Goal: Transaction & Acquisition: Purchase product/service

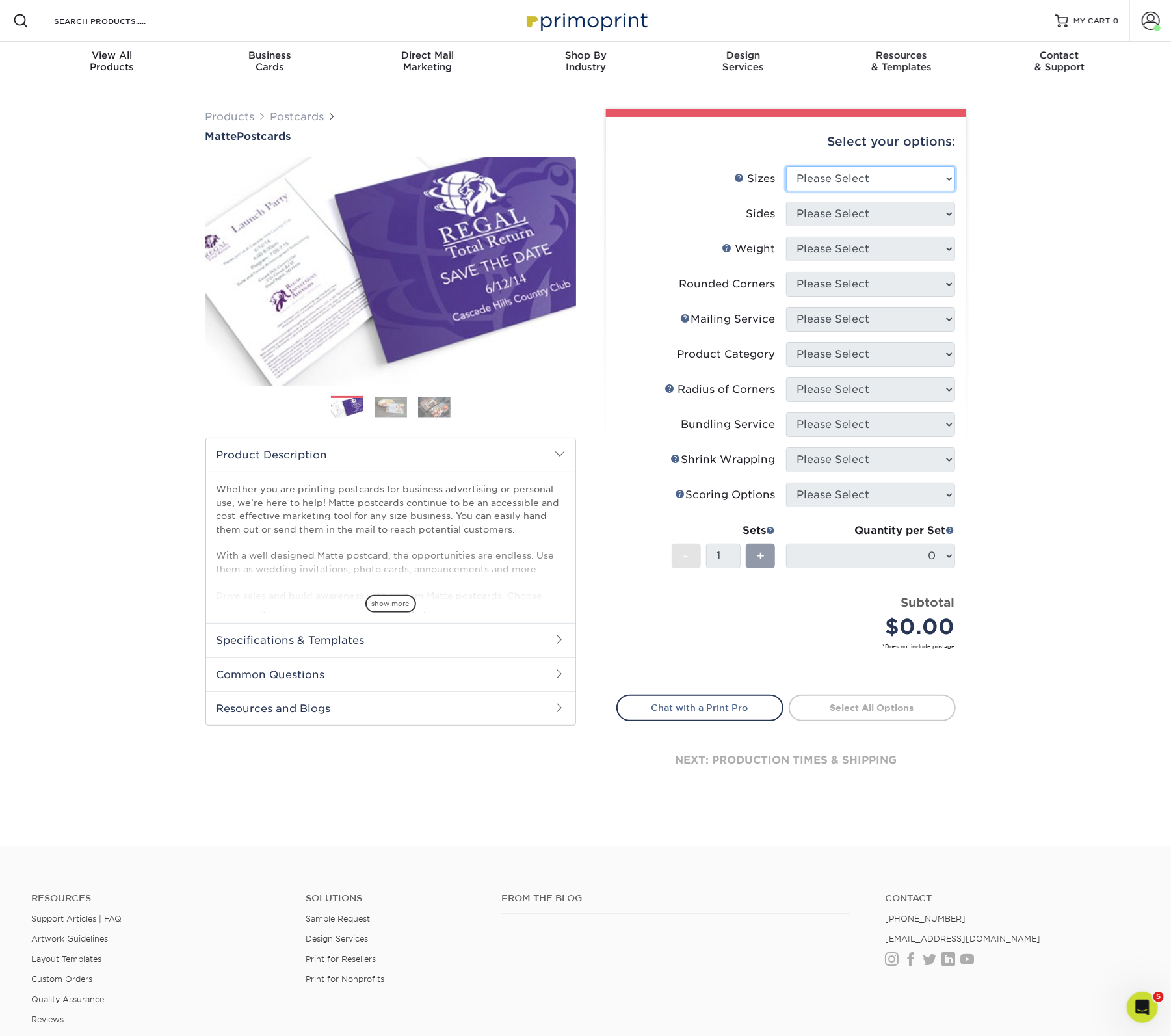
select select "4.00x6.00"
select select "13abbda7-1d64-4f25-8bb2-c179b224825d"
select select "14PT"
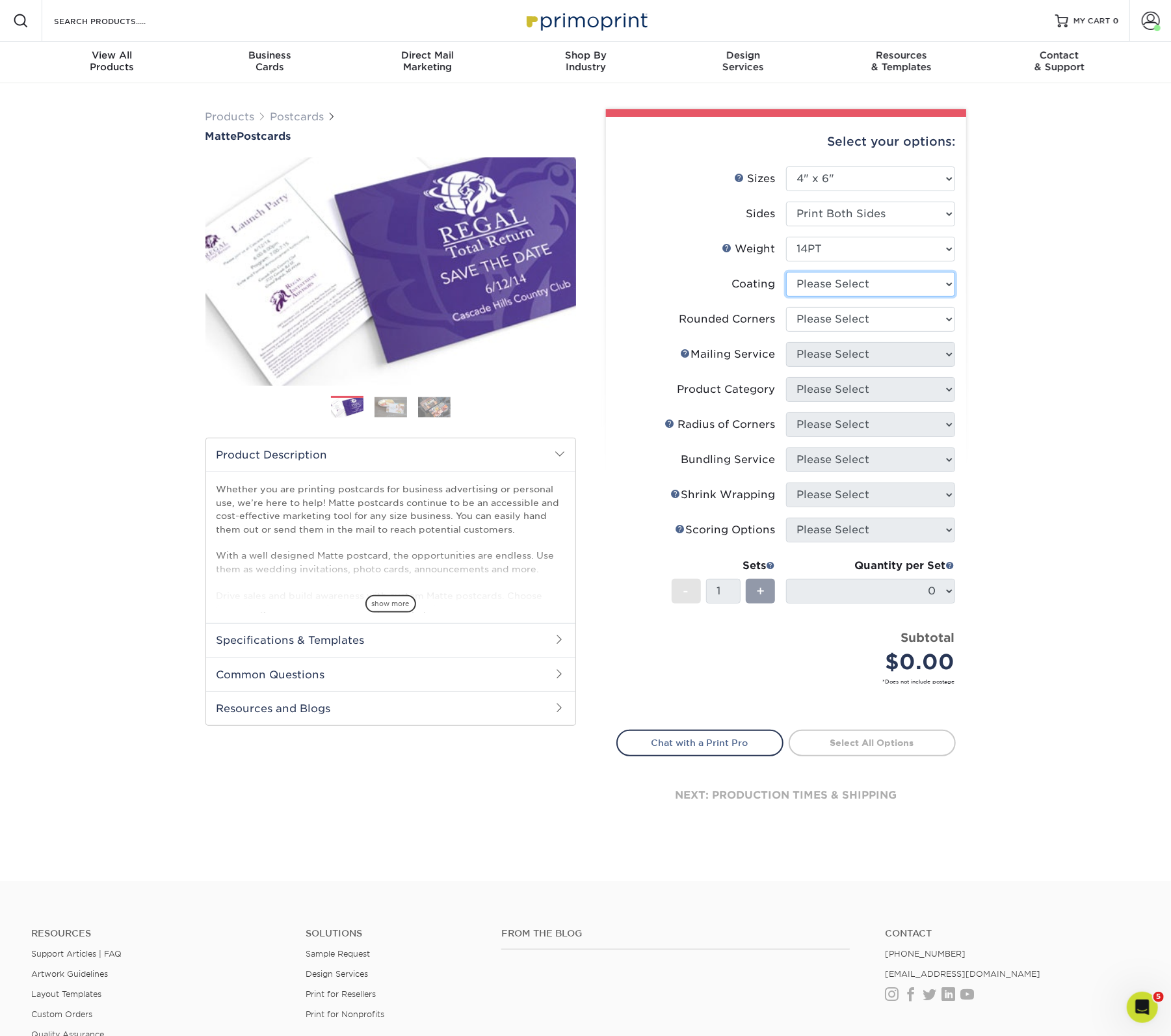
select select "121bb7b5-3b4d-429f-bd8d-bbf80e953313"
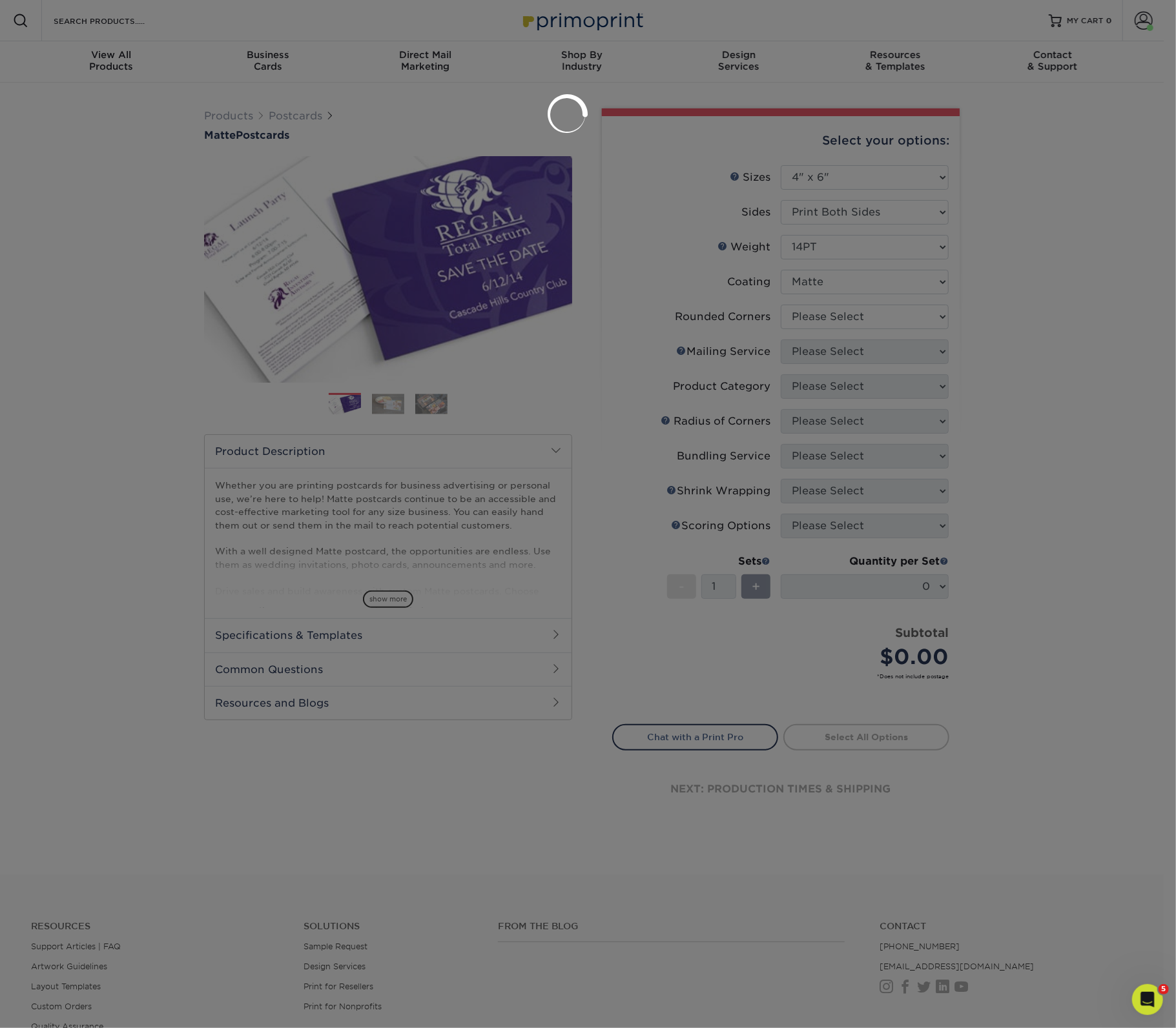
click at [863, 320] on div at bounding box center [588, 514] width 1176 height 1028
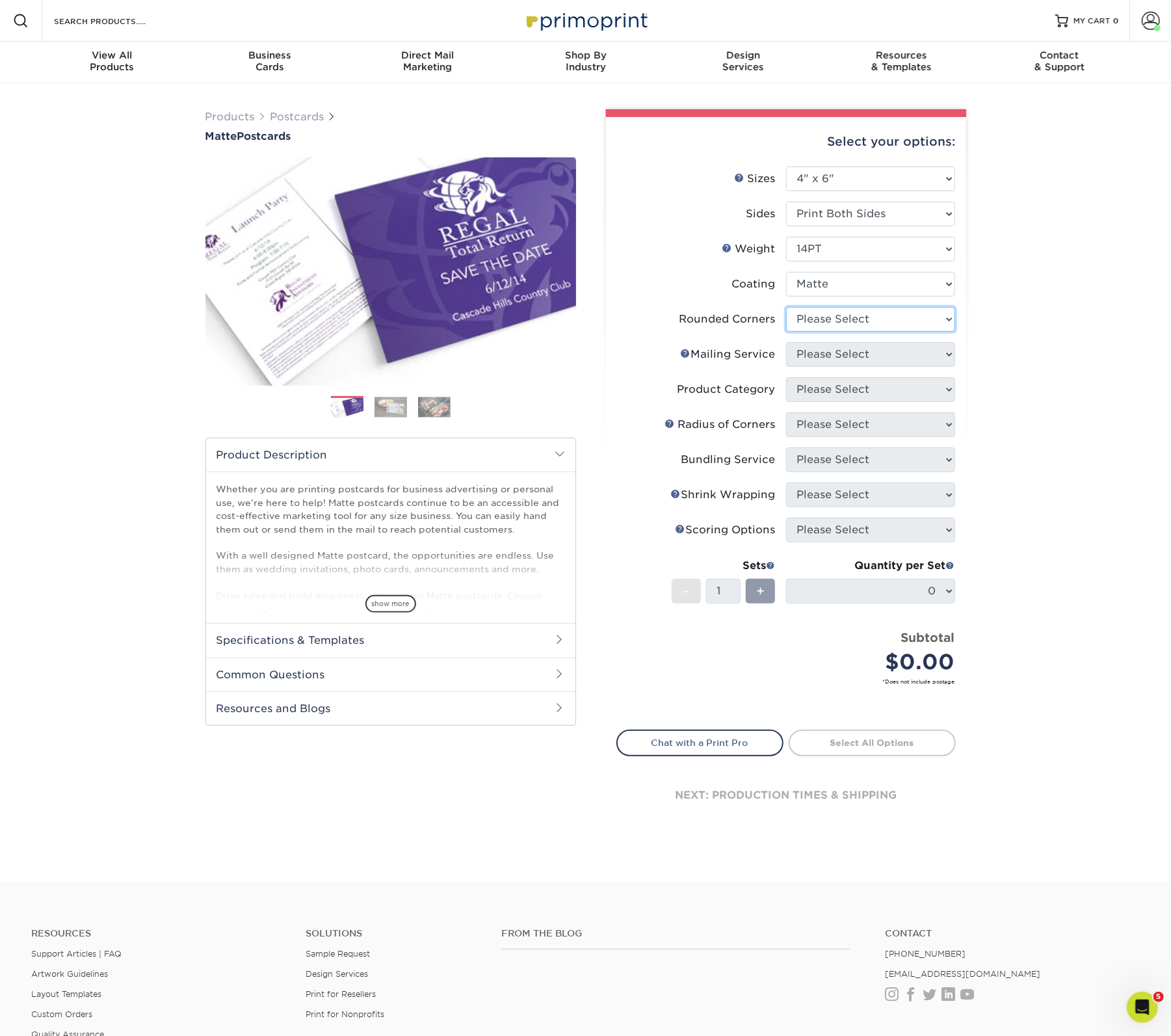
select select "0"
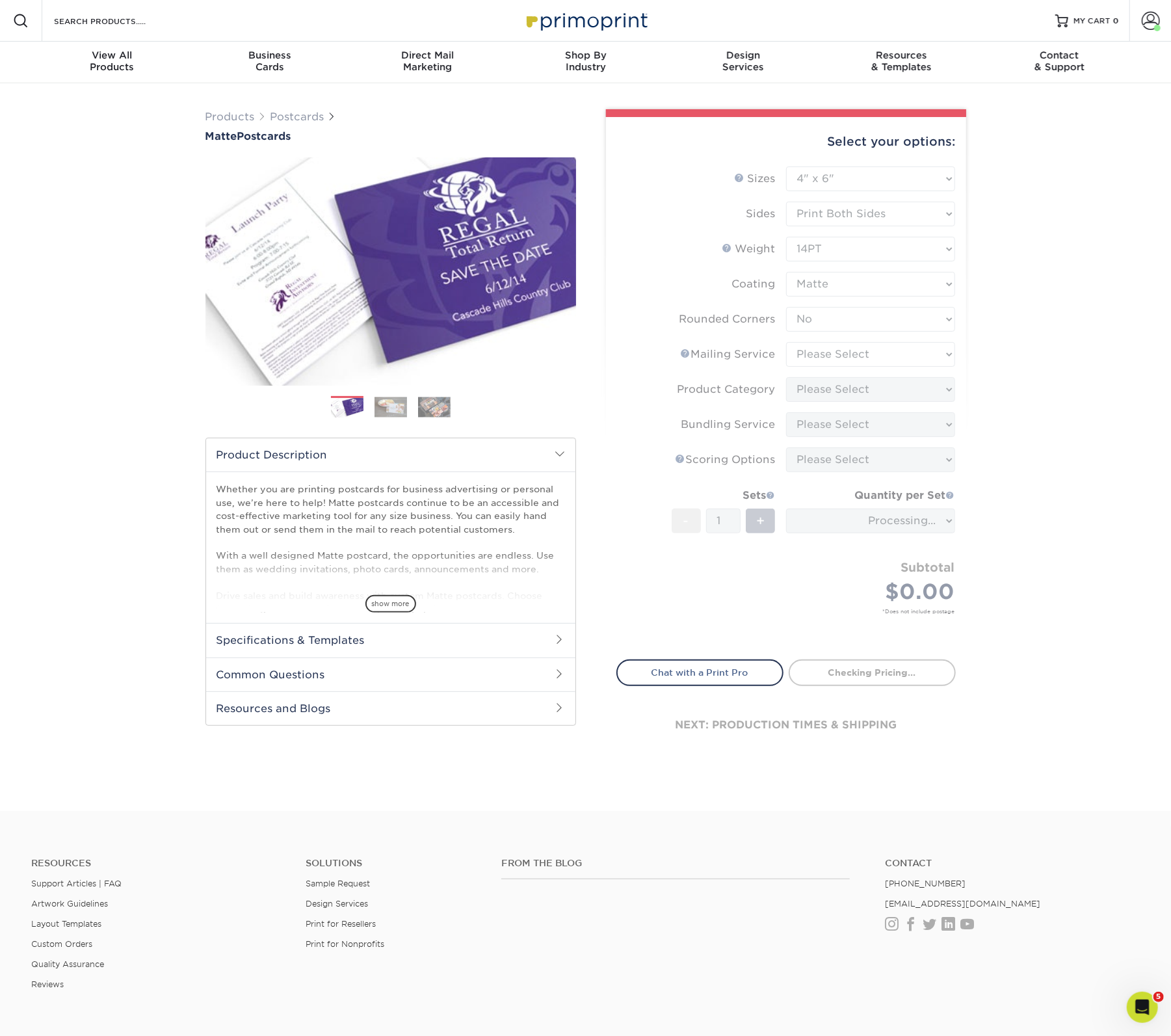
click at [867, 321] on form "Sizes Help Sizes Please Select 1.5" x 7" 2" x 4" 2" x 6" 2" x 7" 2" x 8" 2.12" …" at bounding box center [786, 406] width 339 height 478
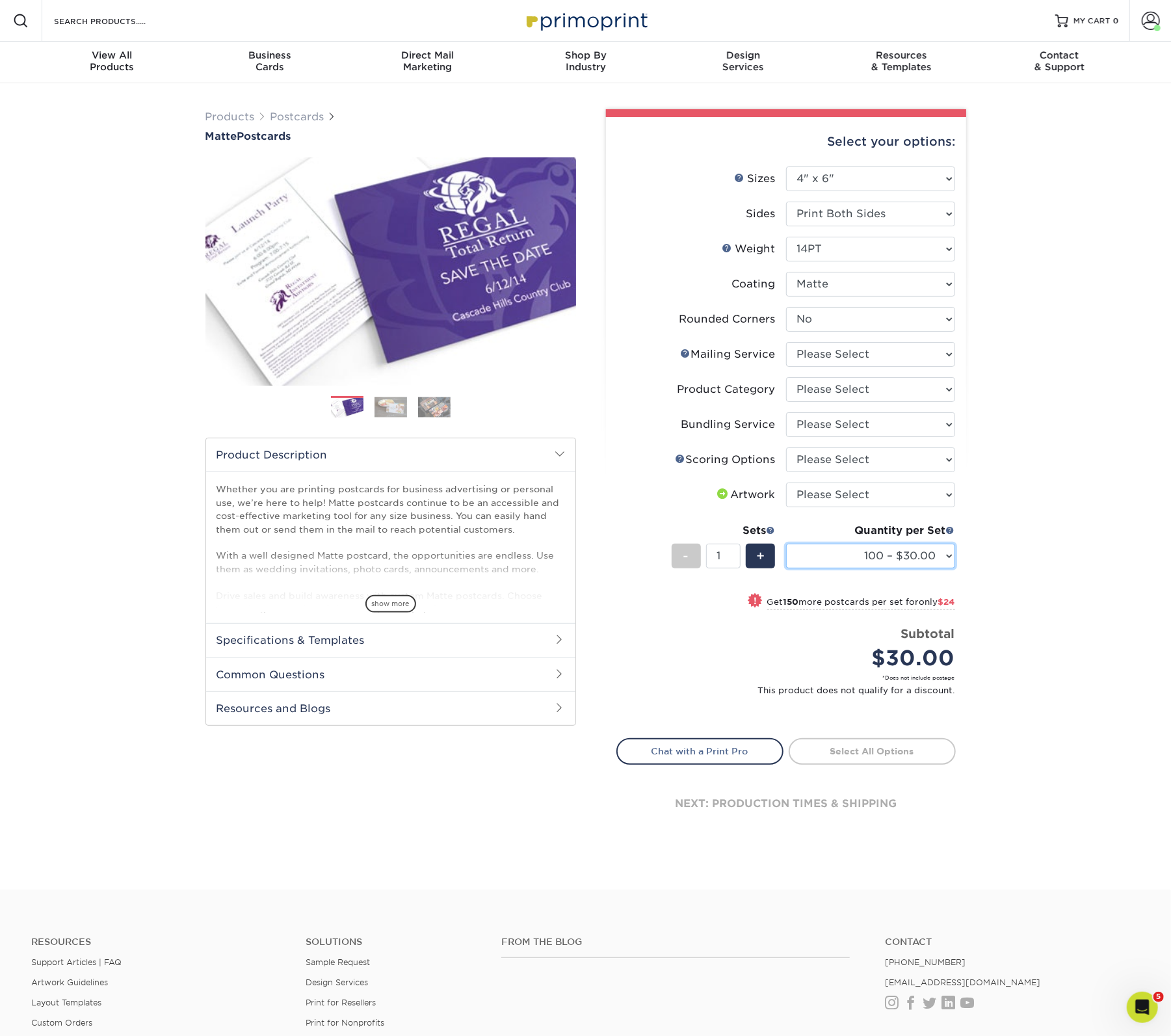
select select "250 – $54.00"
select select "7672df9e-0e0a-464d-8e1f-920c575e4da3"
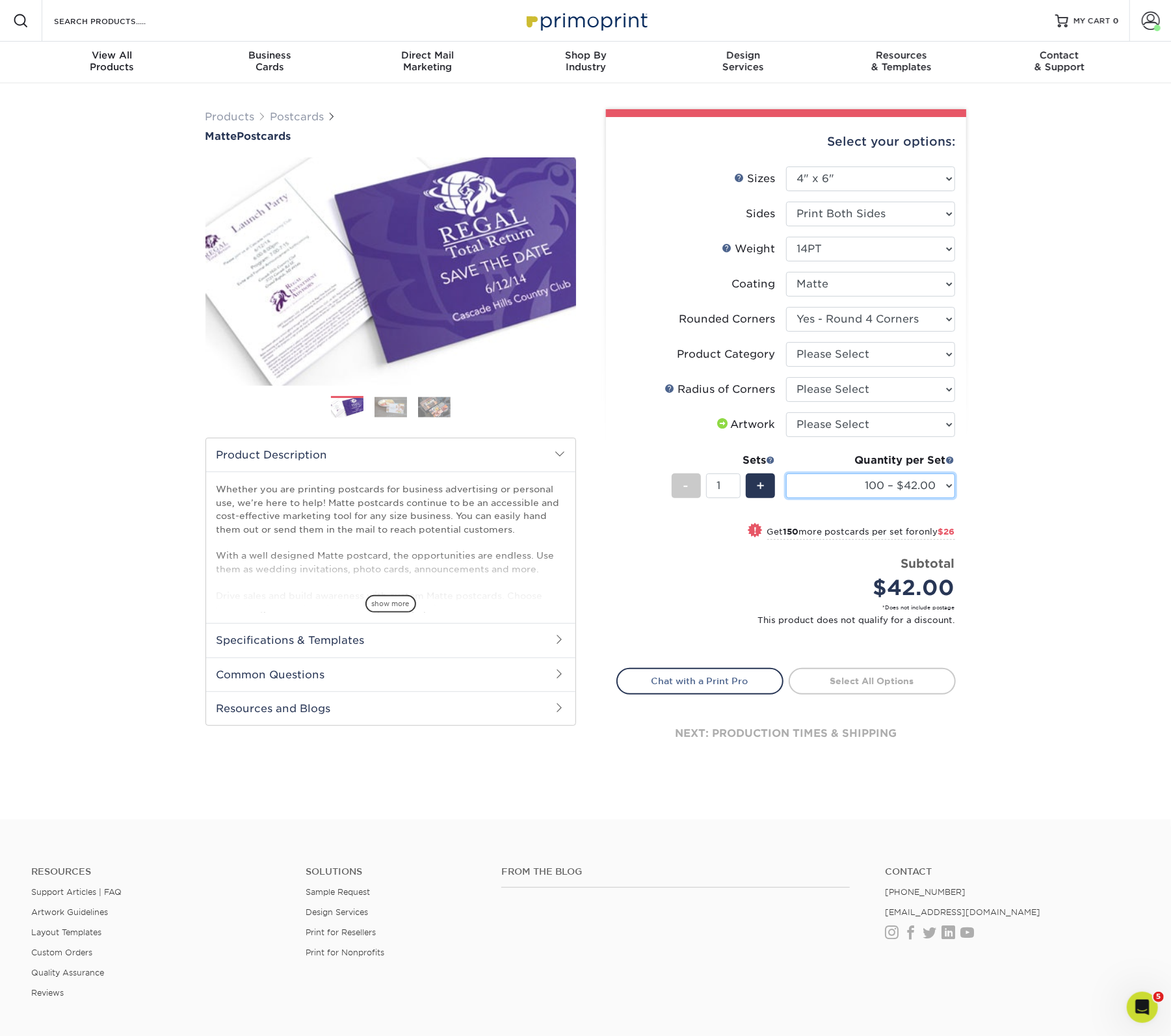
select select "250 – $68.00"
select select "0"
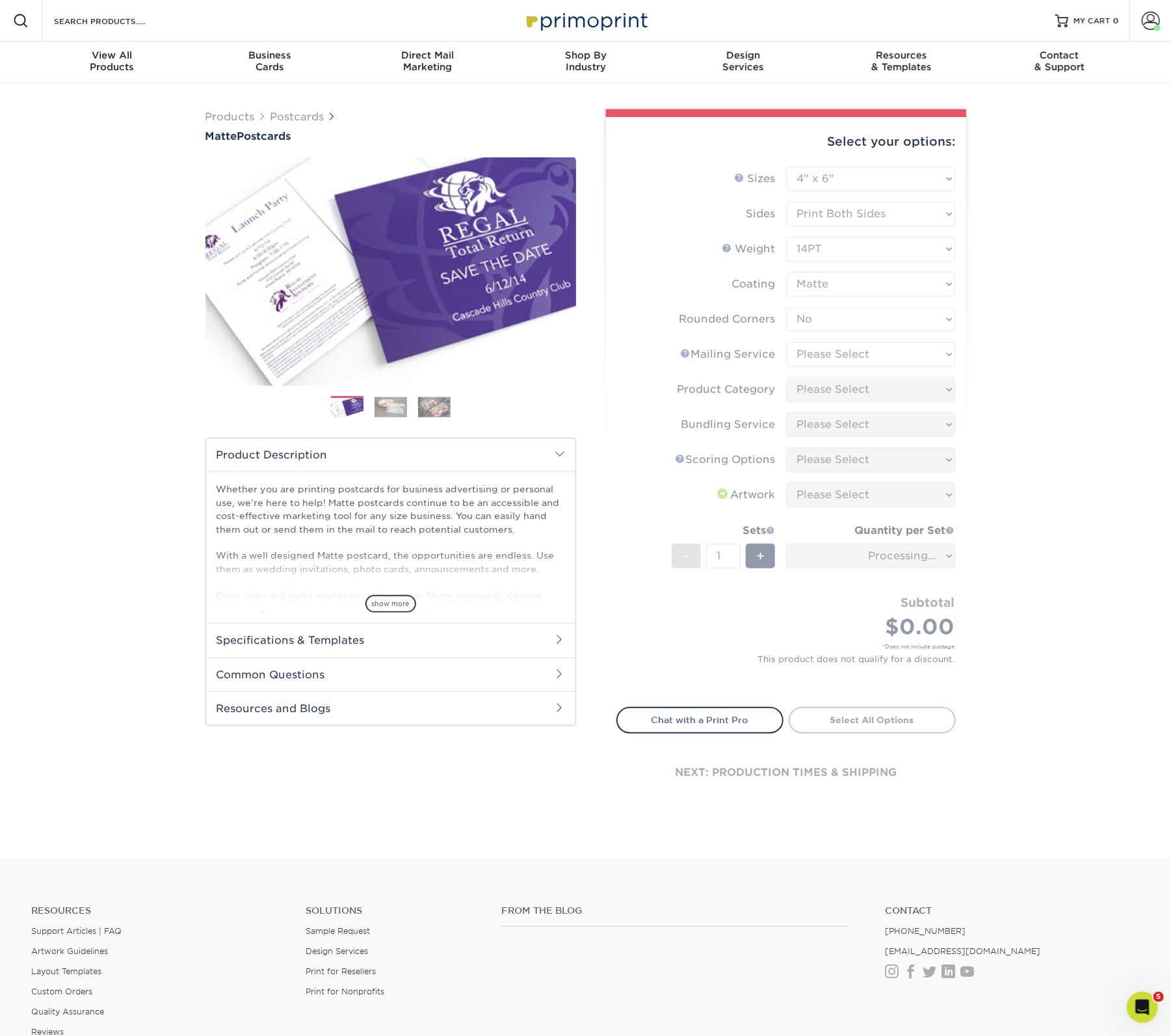
click at [864, 559] on form "Sizes Help Sizes Please Select 1.5" x 7" 2" x 4" 2" x 6" 2" x 7" 2" x 8" 2.12" …" at bounding box center [786, 429] width 339 height 525
click at [862, 555] on form "Sizes Help Sizes Please Select 1.5" x 7" 2" x 4" 2" x 6" 2" x 7" 2" x 8" 2.12" …" at bounding box center [786, 429] width 339 height 525
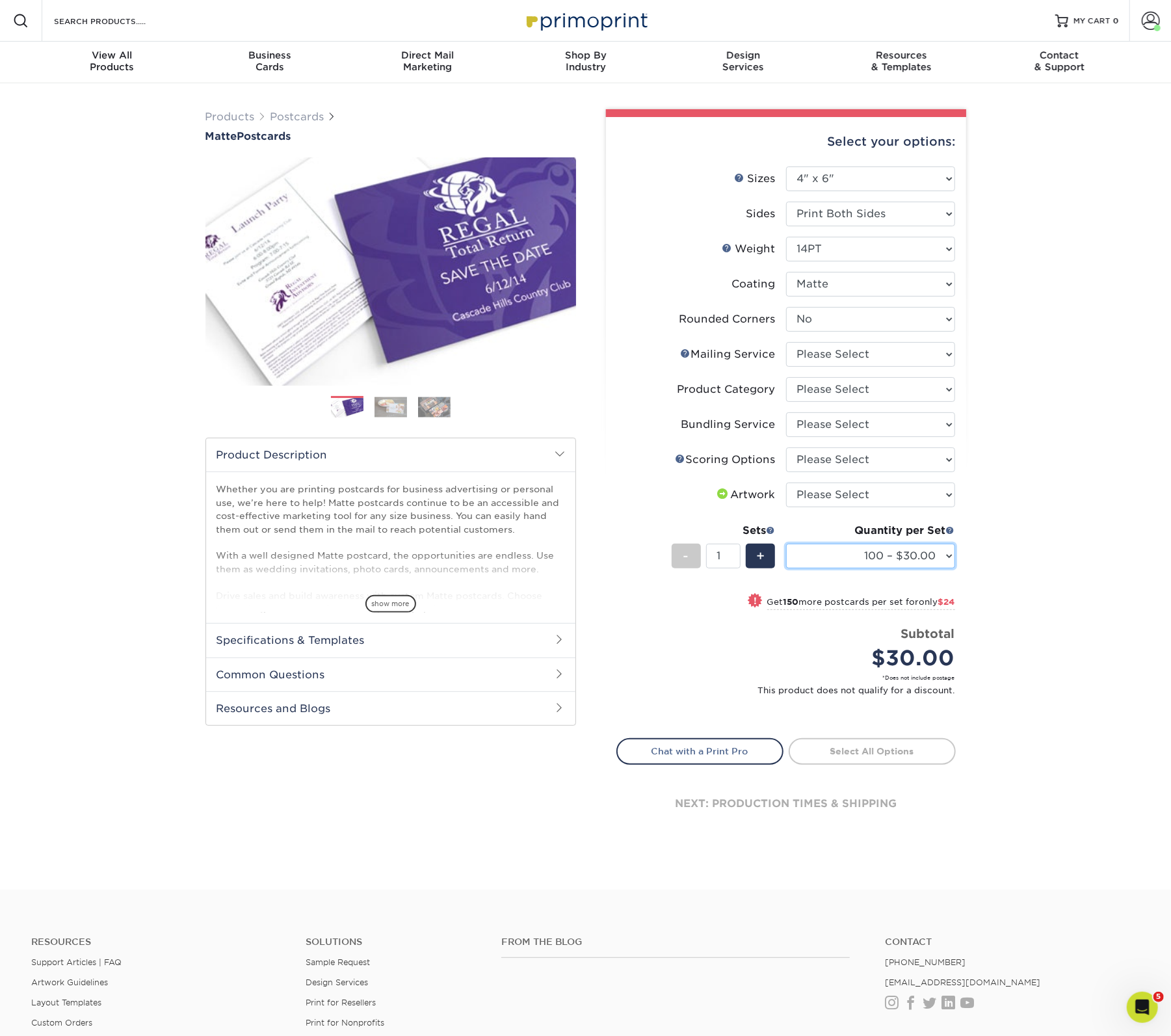
select select "250 – $54.00"
select select "16PT"
select select "-1"
select select
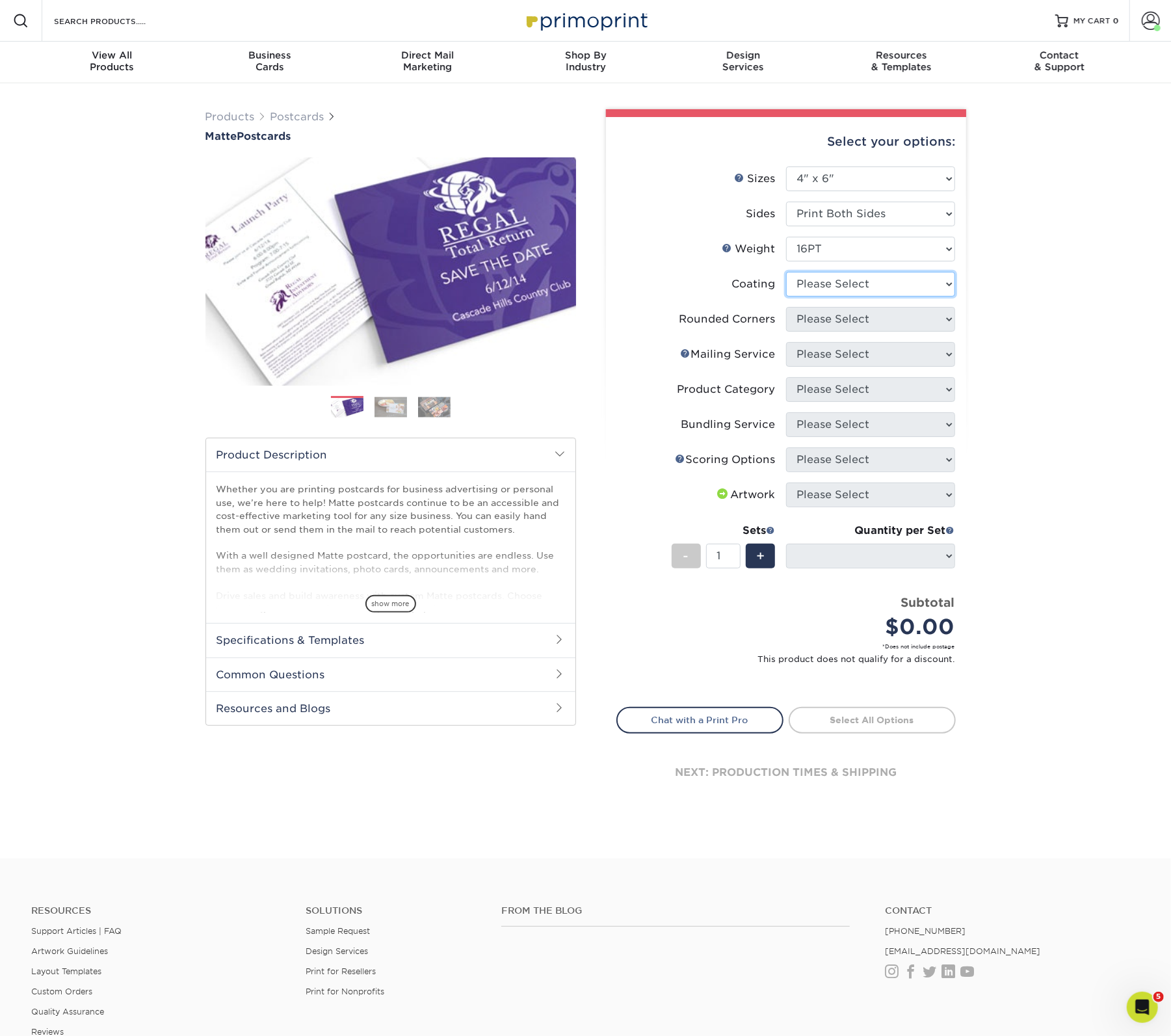
select select "121bb7b5-3b4d-429f-bd8d-bbf80e953313"
select select
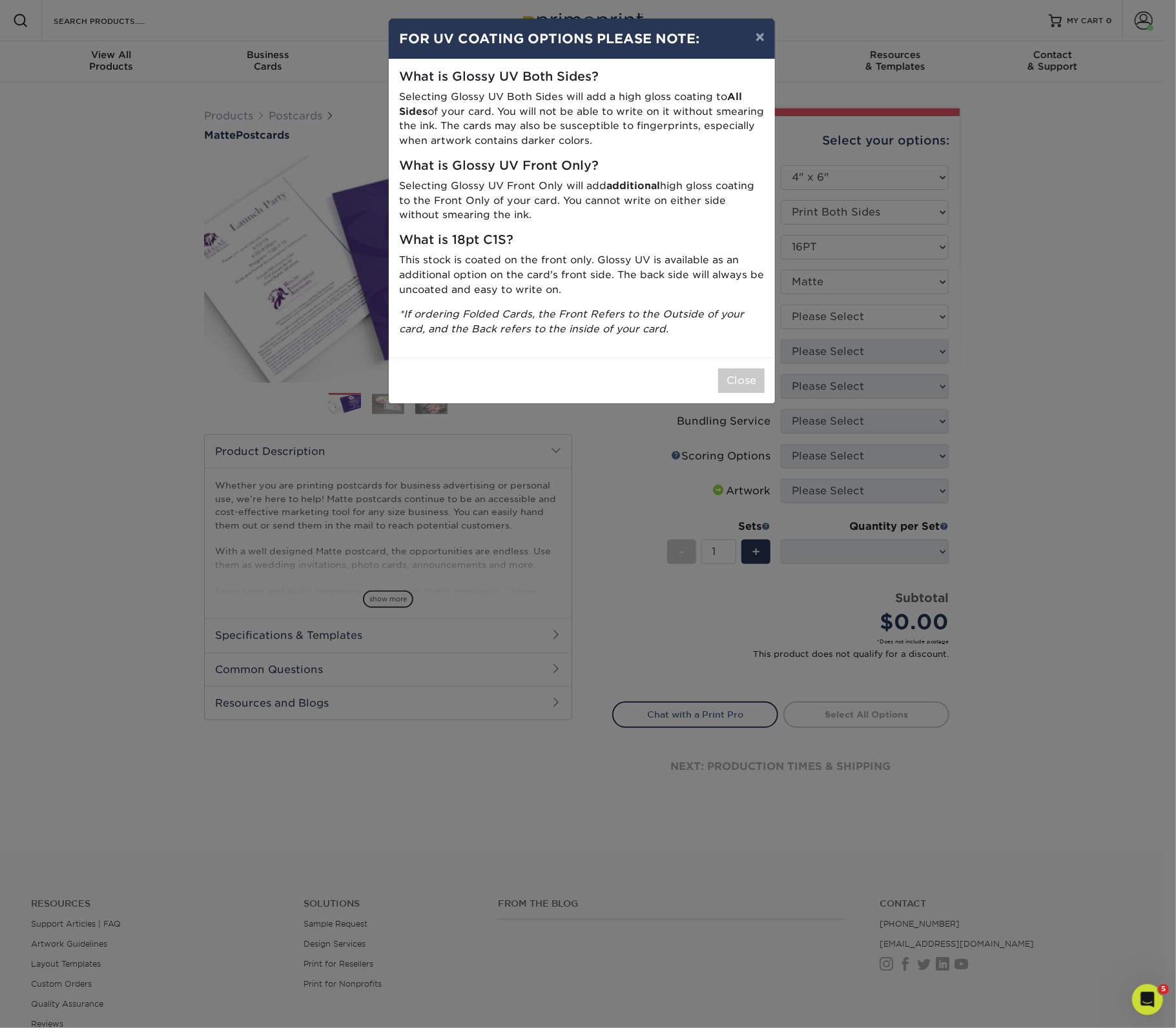
drag, startPoint x: 758, startPoint y: 383, endPoint x: 733, endPoint y: 321, distance: 66.9
click at [758, 383] on button "Close" at bounding box center [741, 380] width 47 height 24
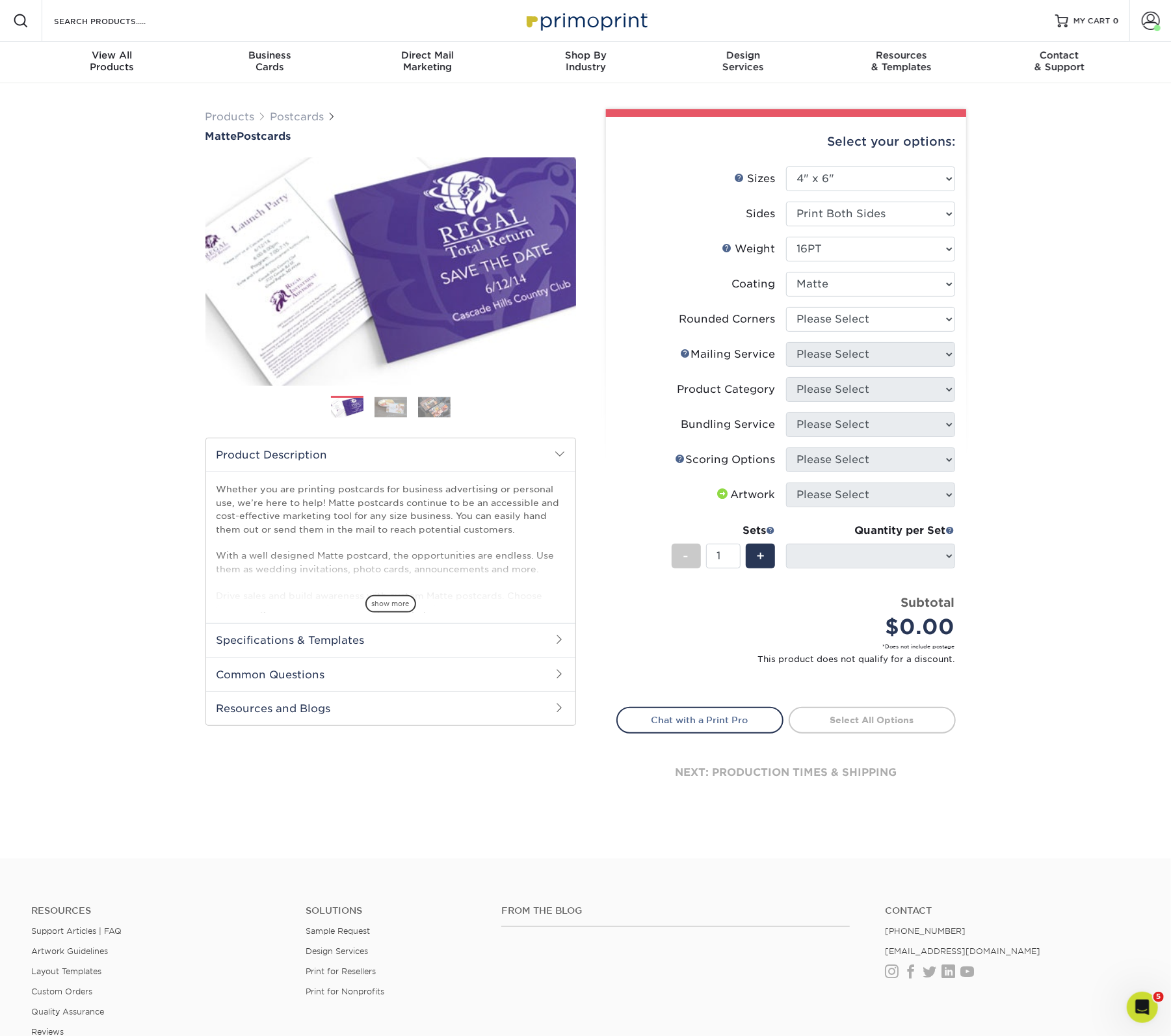
click at [152, 500] on div "Products Postcards Matte Postcards Next $" at bounding box center [585, 470] width 1171 height 775
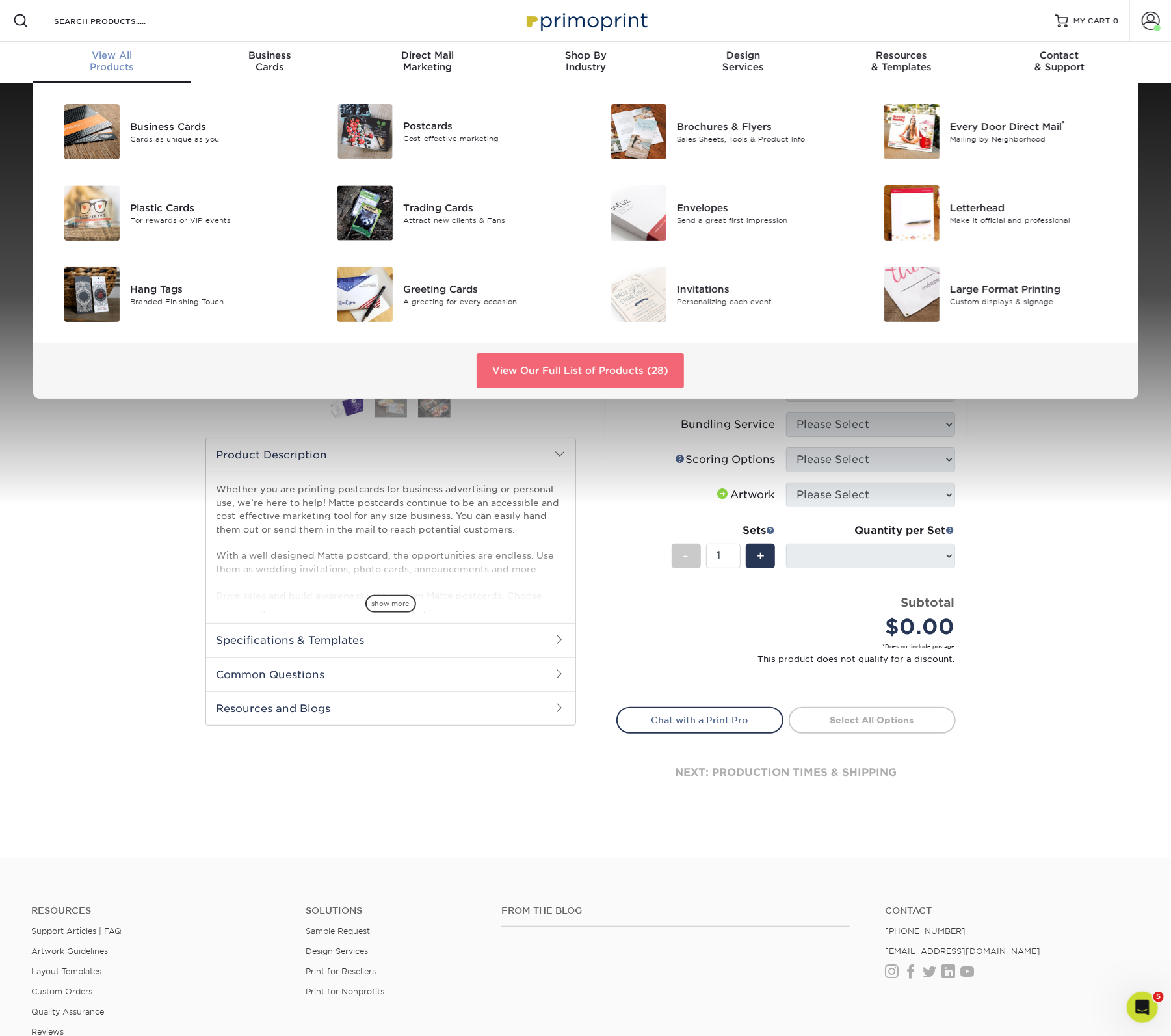
click at [612, 372] on link "View Our Full List of Products (28)" at bounding box center [581, 370] width 208 height 35
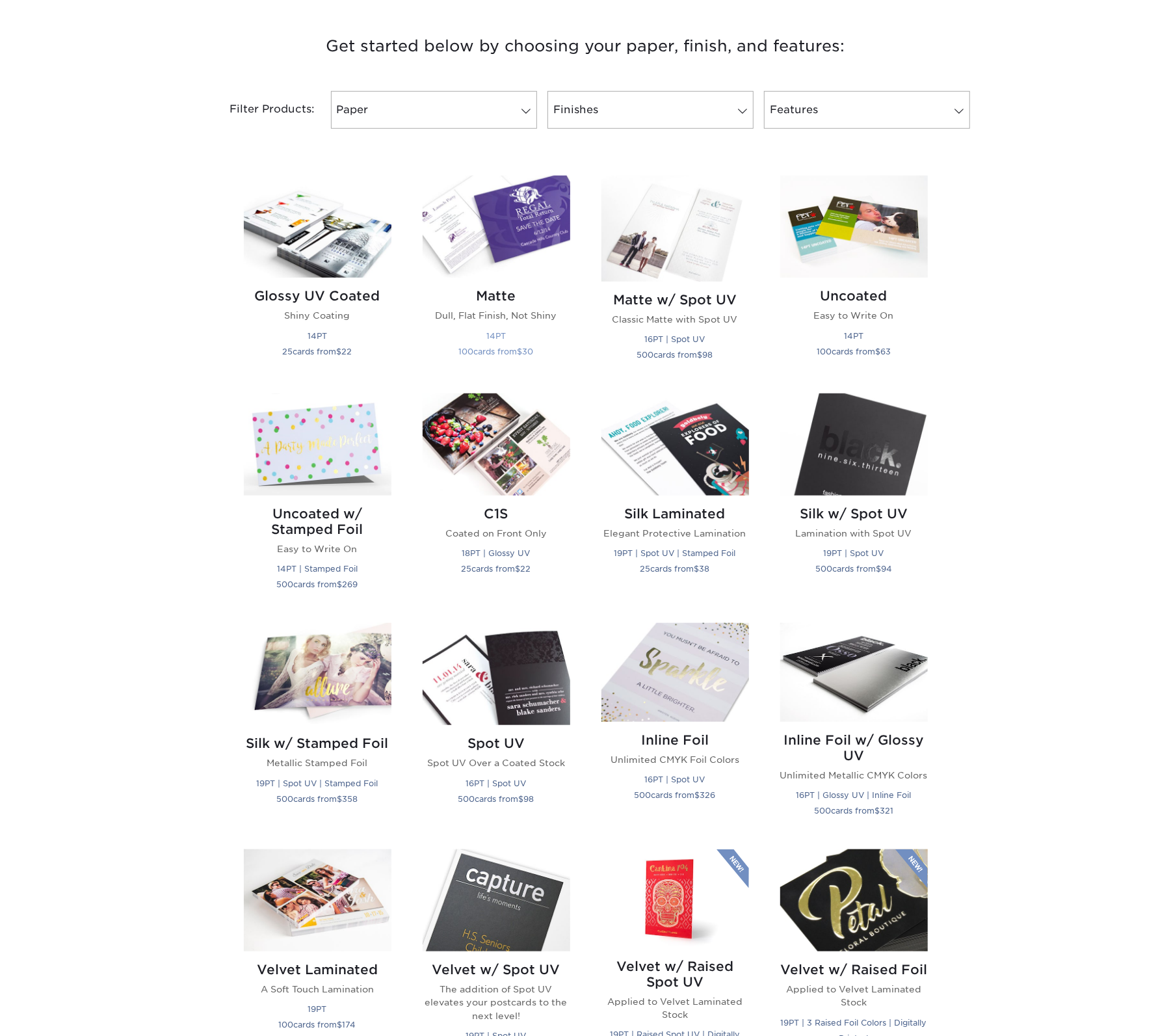
scroll to position [479, 0]
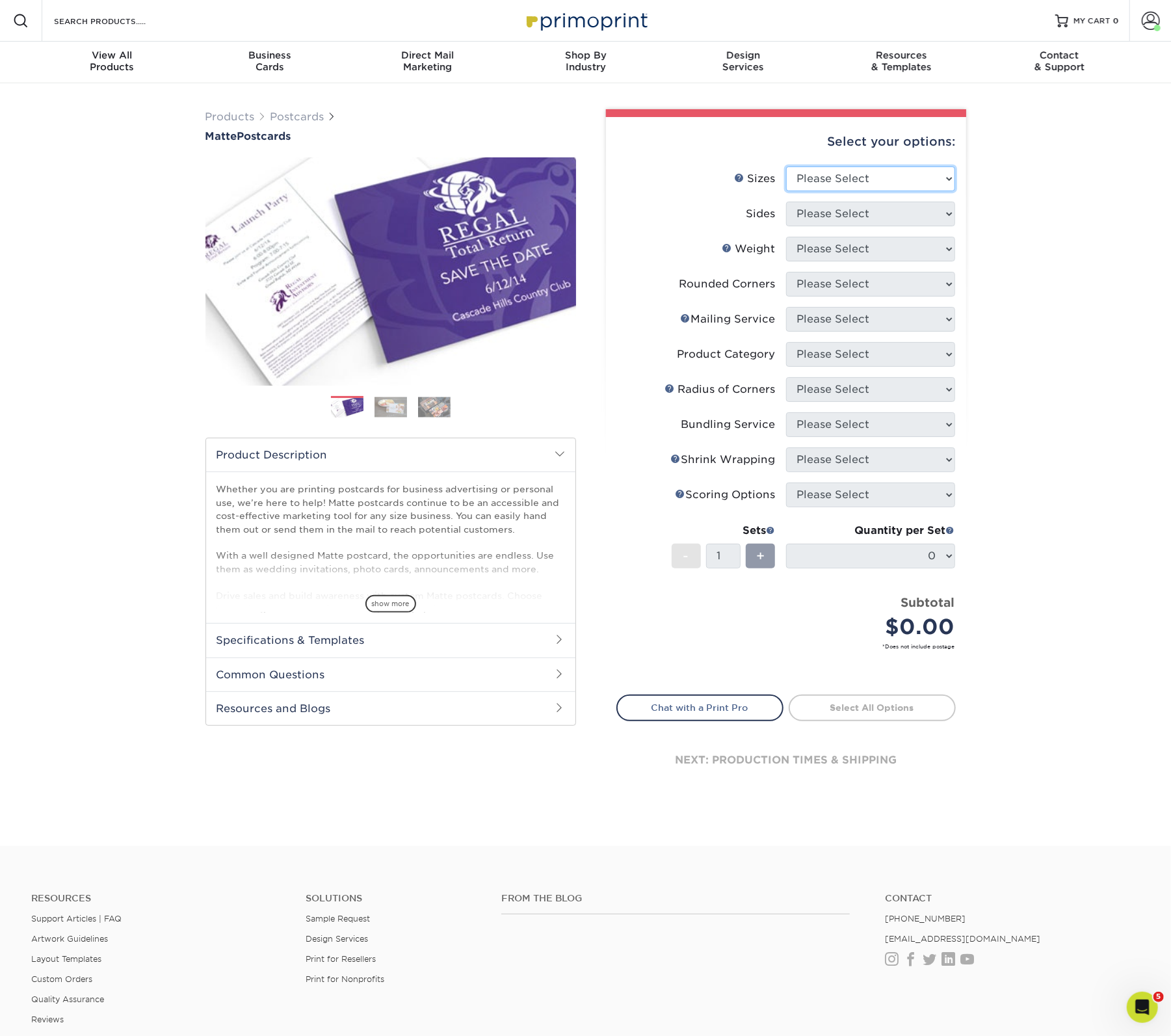
select select "2.00x6.00"
select select "13abbda7-1d64-4f25-8bb2-c179b224825d"
select select "14PT"
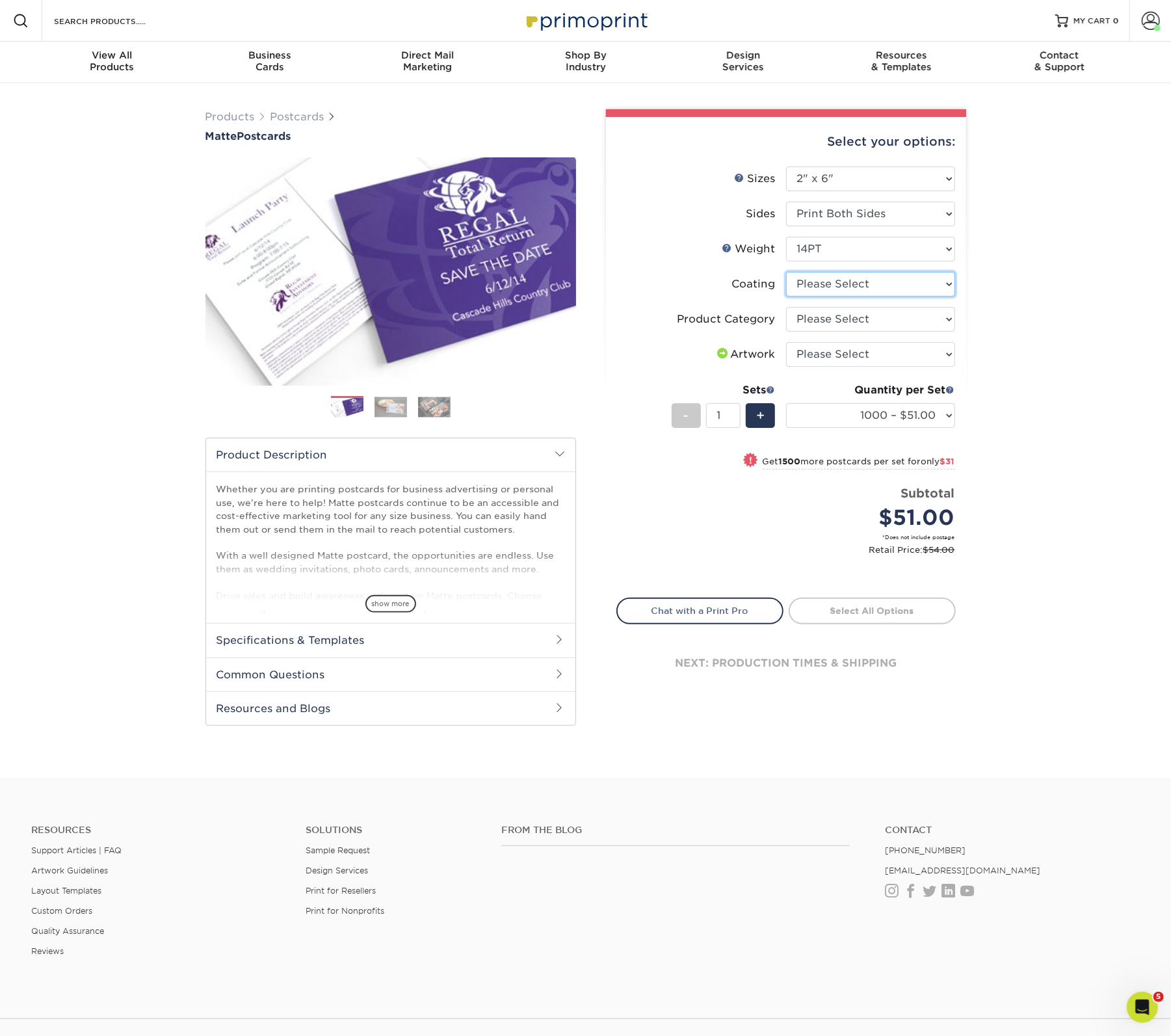
select select "121bb7b5-3b4d-429f-bd8d-bbf80e953313"
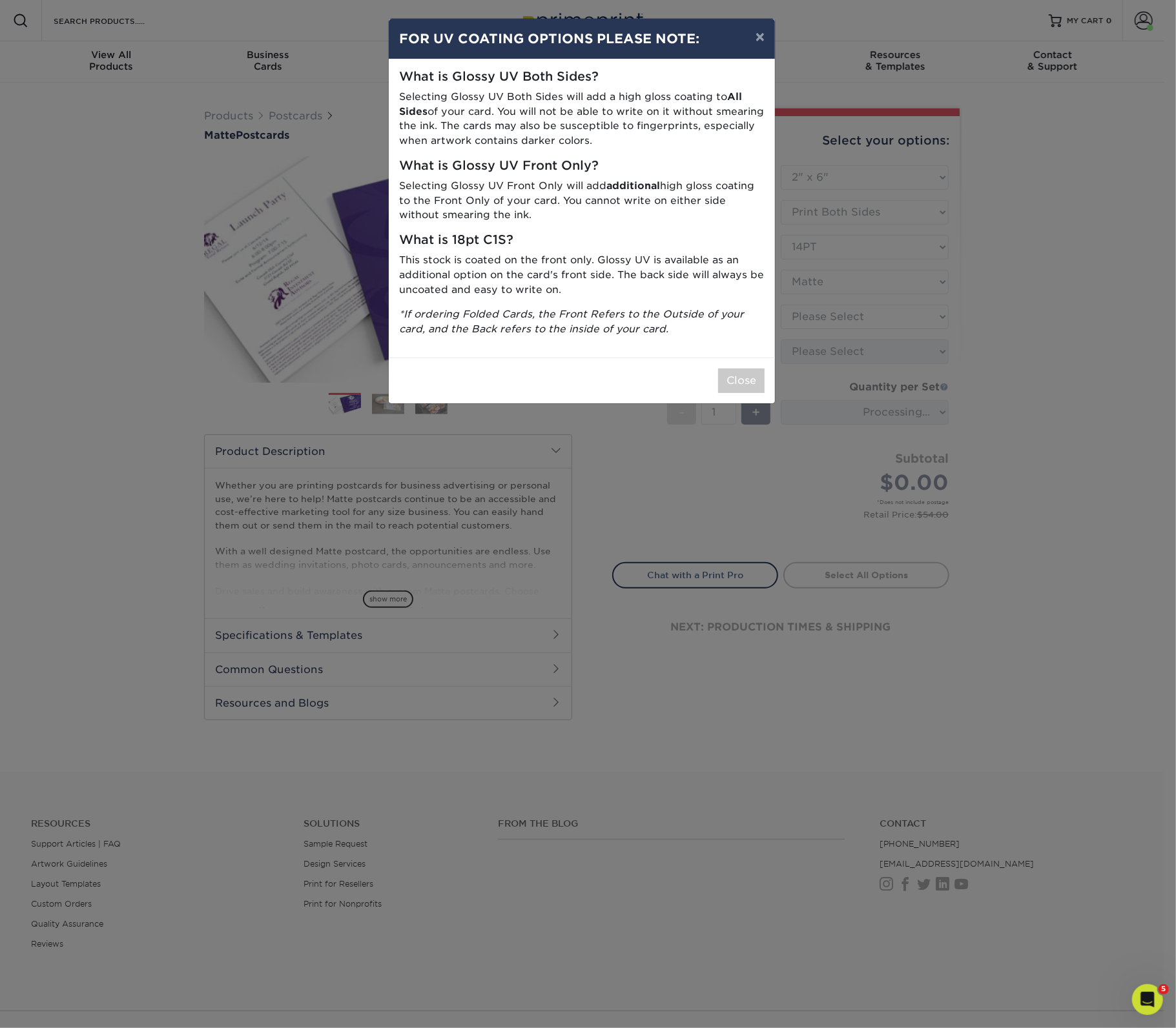
click at [754, 378] on button "Close" at bounding box center [741, 380] width 47 height 24
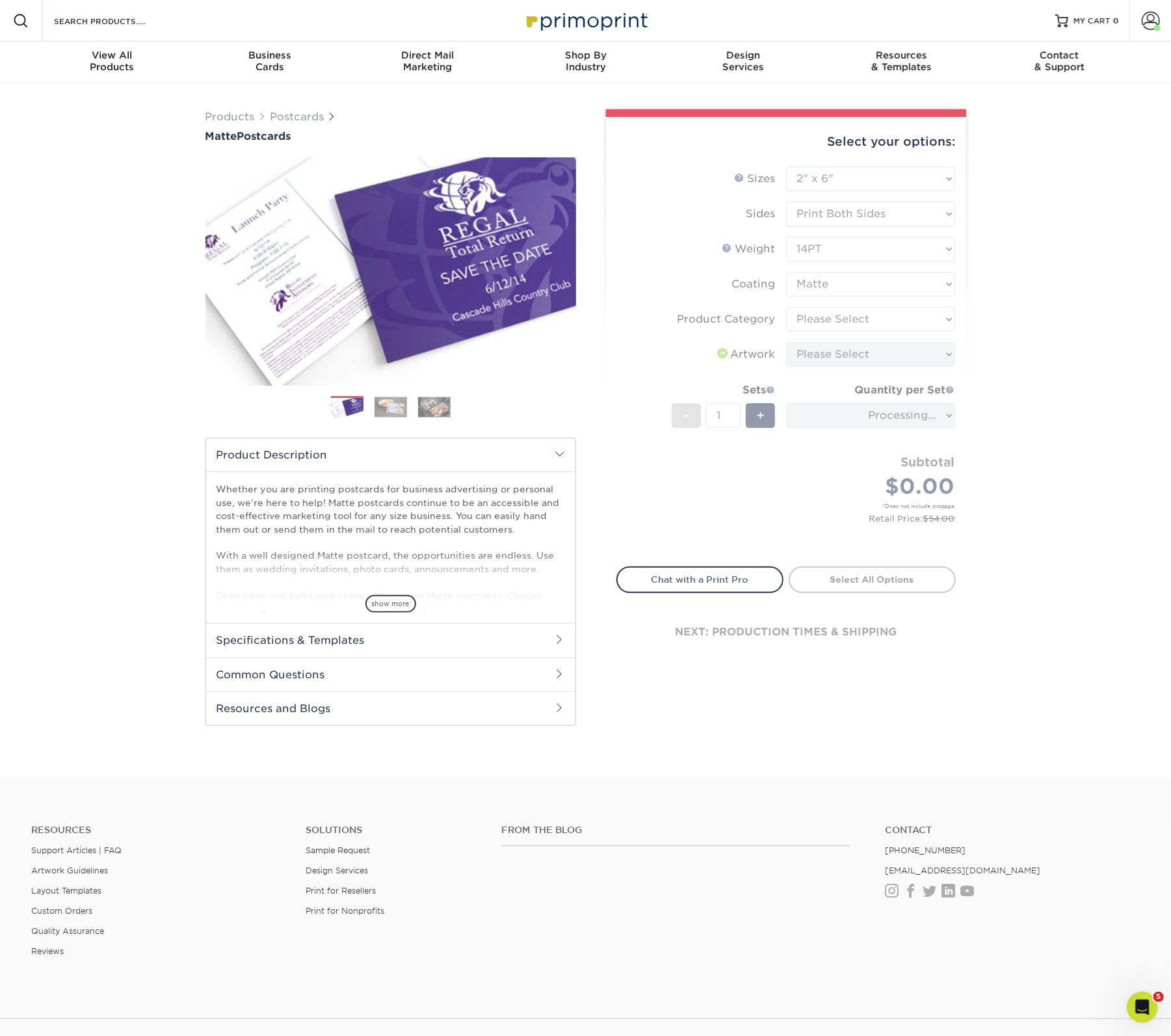
click at [867, 315] on form "Sizes Help Sizes Please Select 1.5" x 7" 2" x 4" 2" x 6" 2" x 7" 2" x 8" 2.12" …" at bounding box center [786, 359] width 339 height 385
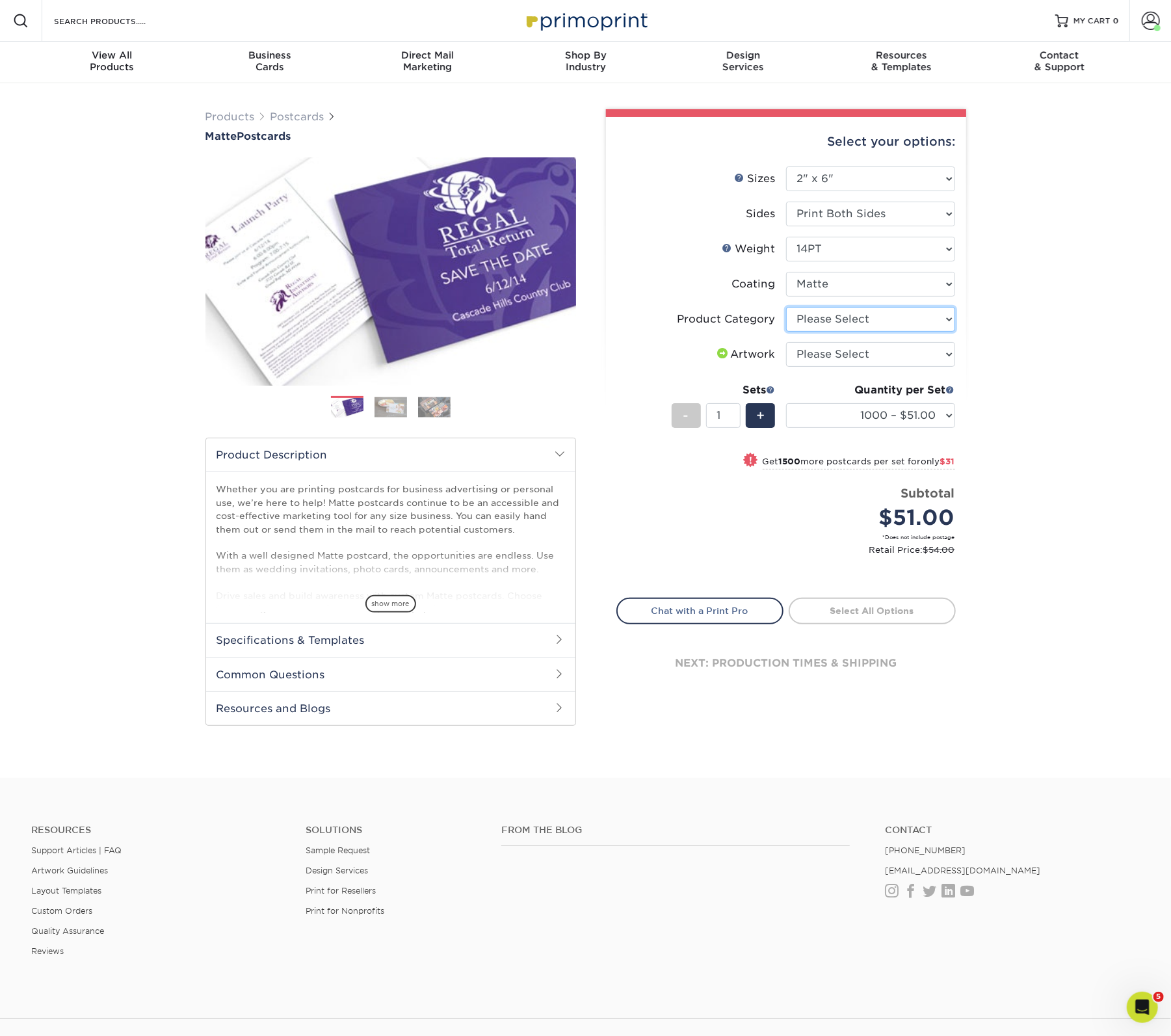
select select "9b7272e0-d6c8-4c3c-8e97-d3a1bcdab858"
select select "upload"
click at [893, 191] on li "Sizes Help Sizes Please Select 1.5" x 7" 2" x 4" 2" x 6" 2" x 7" 2" x 8" 2.12" …" at bounding box center [786, 184] width 338 height 35
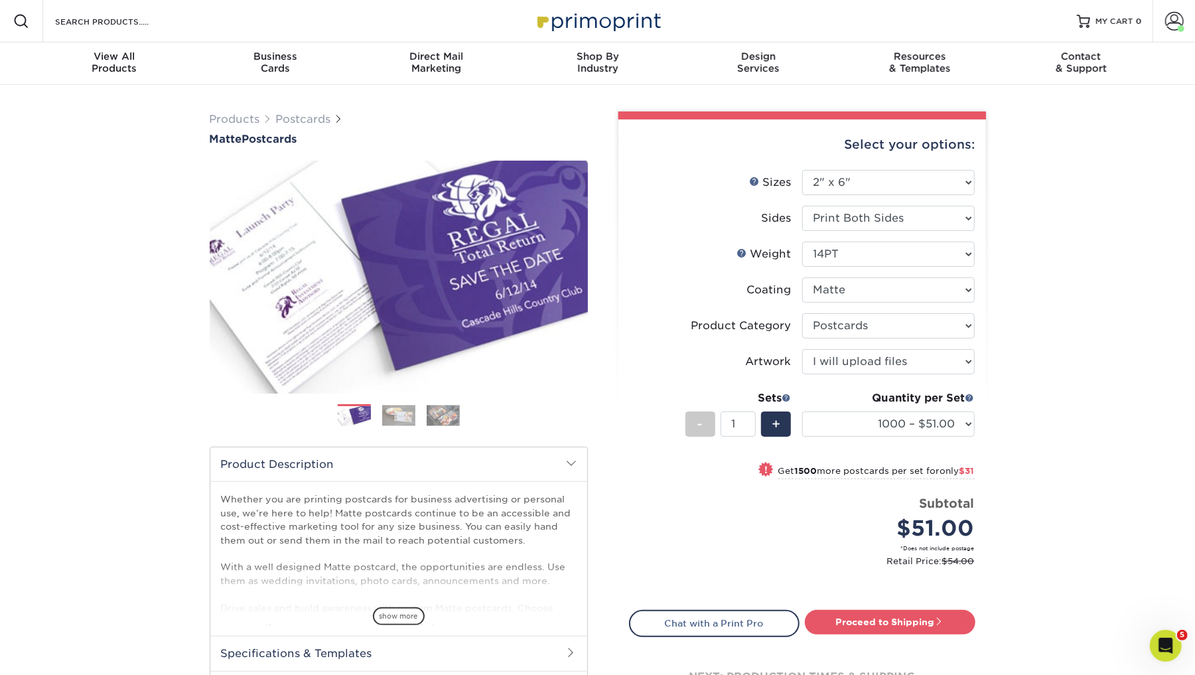
drag, startPoint x: 1071, startPoint y: 222, endPoint x: 1097, endPoint y: 141, distance: 85.0
click at [1071, 222] on div "Products Postcards Matte Postcards Next $" at bounding box center [597, 439] width 1195 height 709
